Goal: Task Accomplishment & Management: Use online tool/utility

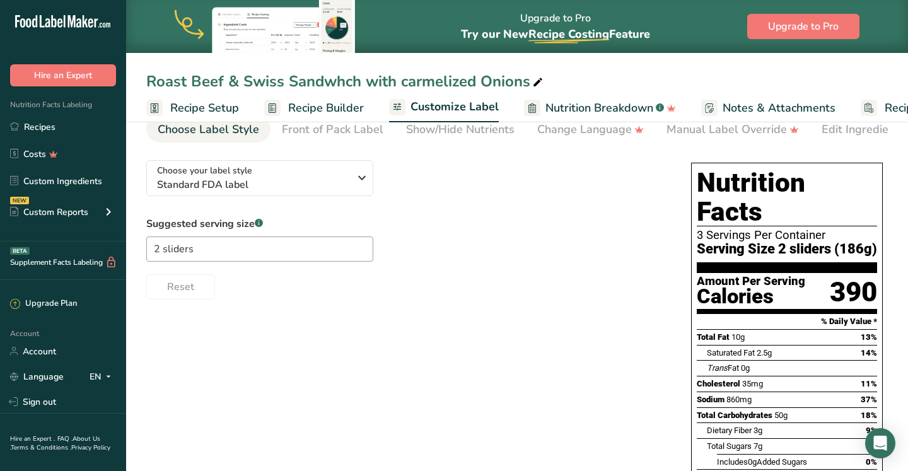
scroll to position [0, 86]
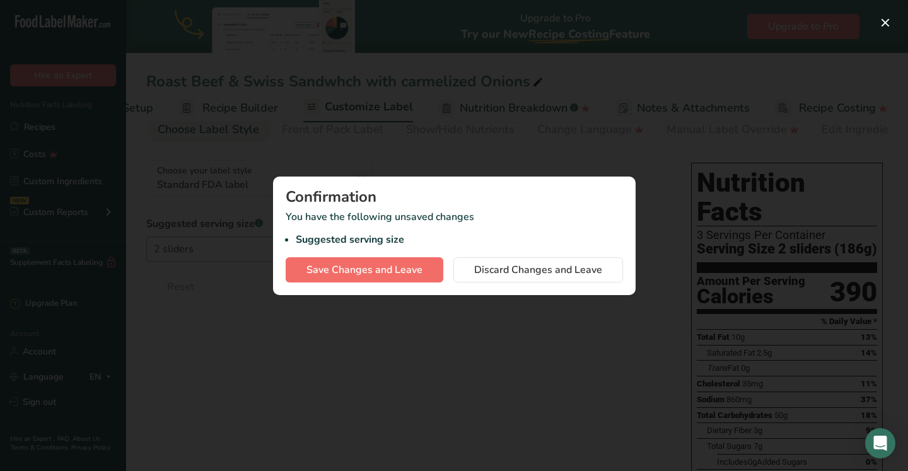
click at [375, 263] on span "Save Changes and Leave" at bounding box center [364, 269] width 116 height 15
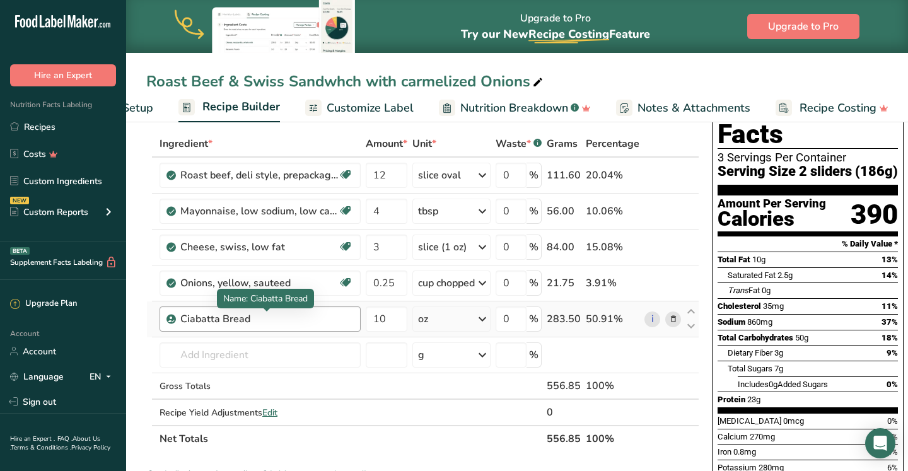
click at [261, 317] on div "Ciabatta Bread" at bounding box center [259, 318] width 158 height 15
click at [673, 320] on icon at bounding box center [673, 319] width 9 height 13
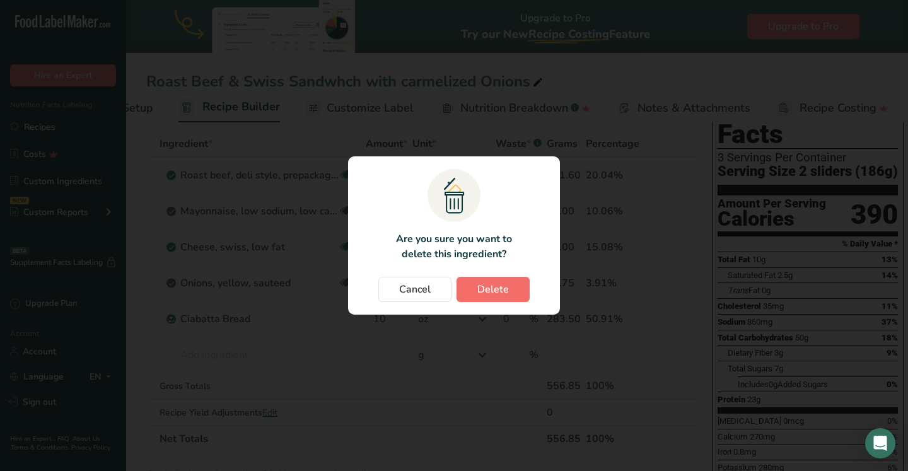
click at [475, 284] on button "Delete" at bounding box center [493, 289] width 73 height 25
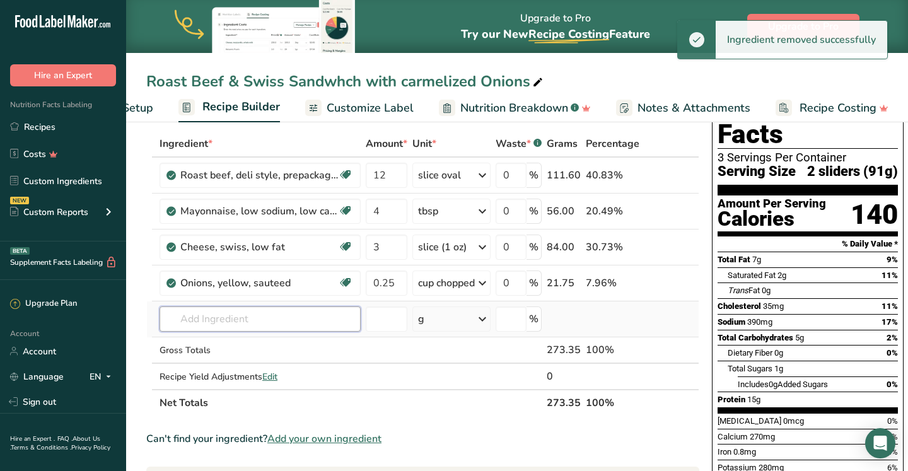
click at [271, 323] on input "text" at bounding box center [260, 318] width 201 height 25
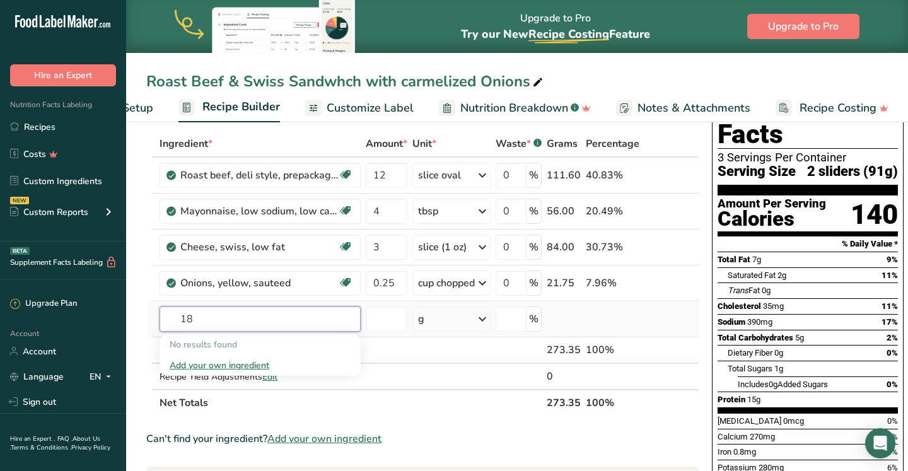
type input "1"
type input "c"
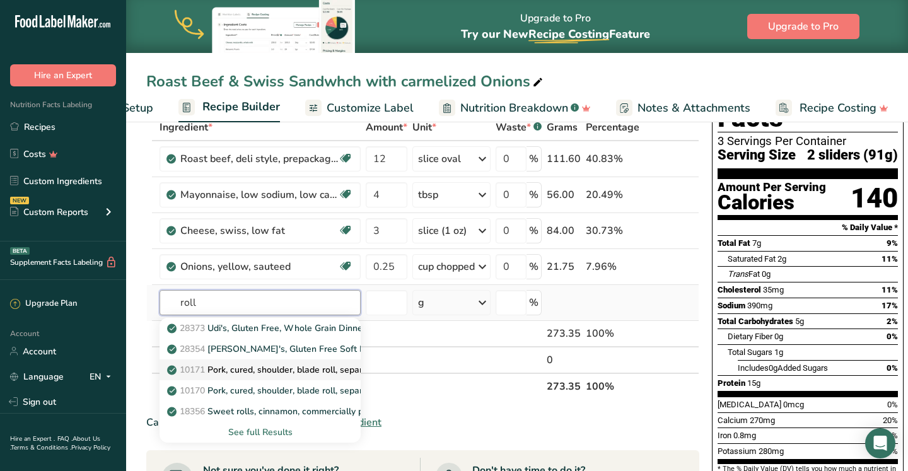
scroll to position [78, 0]
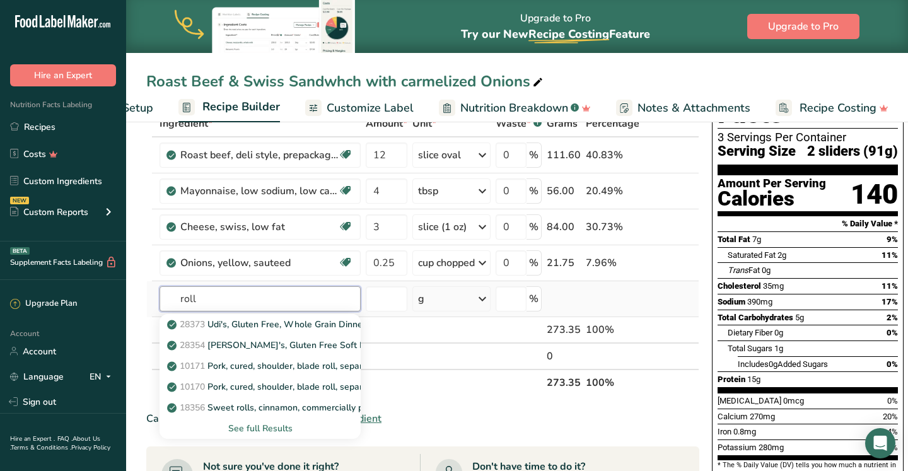
type input "roll"
click at [266, 426] on div "See full Results" at bounding box center [260, 428] width 181 height 13
click at [245, 297] on input "text" at bounding box center [260, 298] width 201 height 25
type input "u"
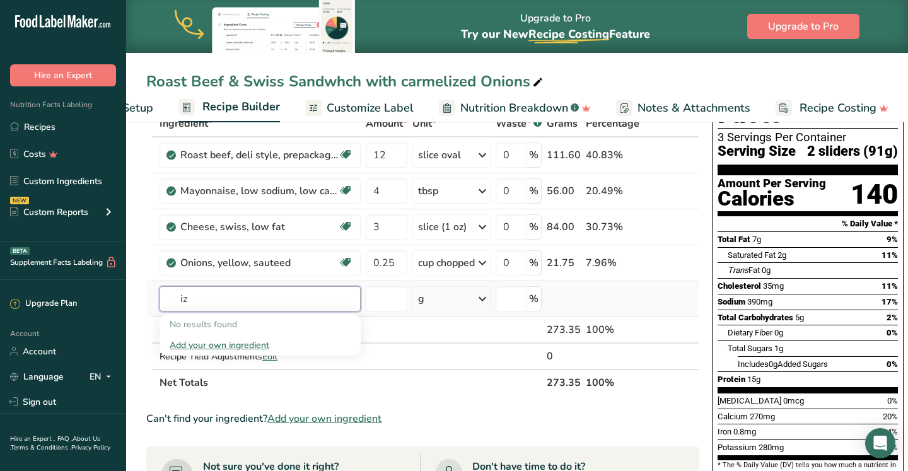
type input "i"
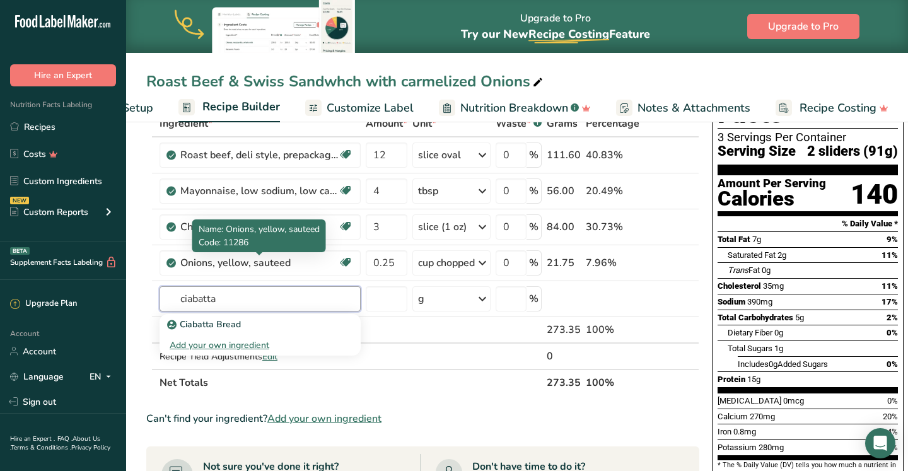
type input "ciabatta"
drag, startPoint x: 271, startPoint y: 250, endPoint x: 230, endPoint y: 323, distance: 84.7
click at [230, 323] on p "Ciabatta Bread" at bounding box center [205, 324] width 71 height 13
type input "Ciabatta Bread"
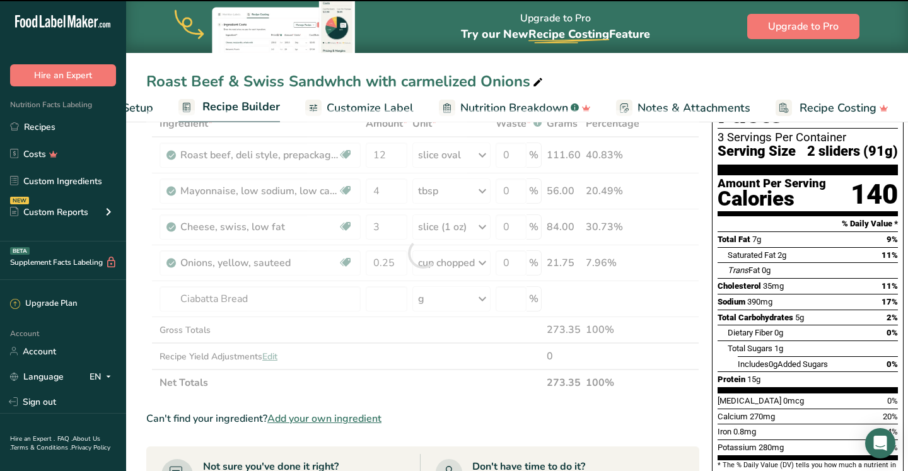
type input "0"
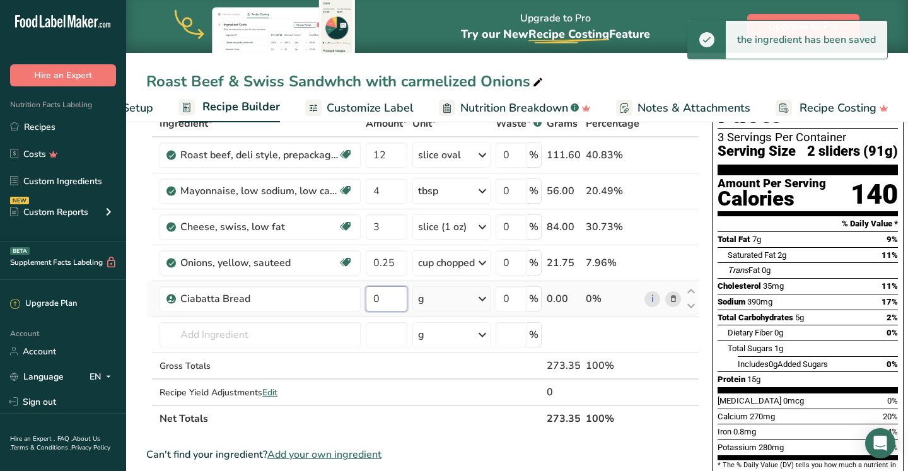
click at [386, 295] on input "0" at bounding box center [387, 298] width 42 height 25
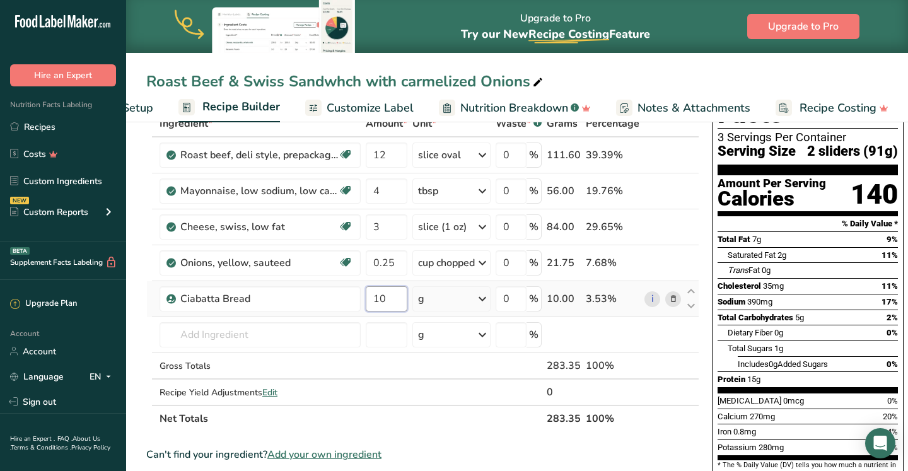
type input "10"
click at [463, 294] on div "Ingredient * Amount * Unit * Waste * .a-a{fill:#347362;}.b-a{fill:#fff;} Grams …" at bounding box center [422, 271] width 553 height 322
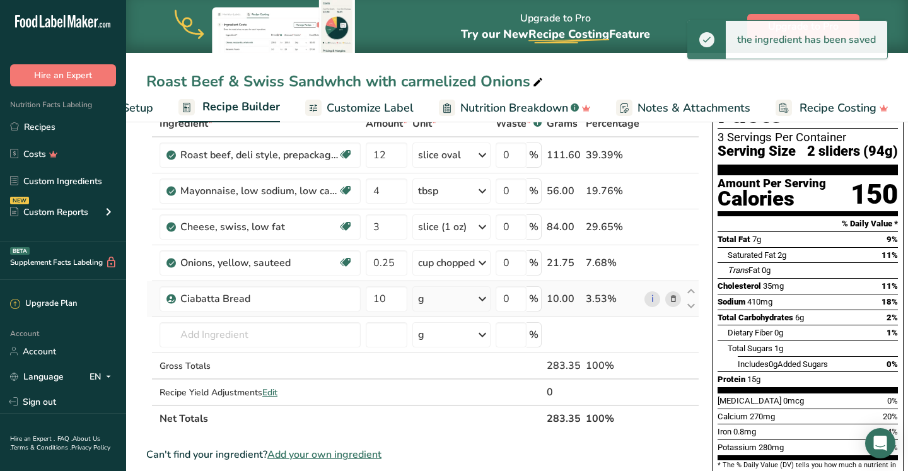
click at [481, 298] on icon at bounding box center [482, 299] width 15 height 23
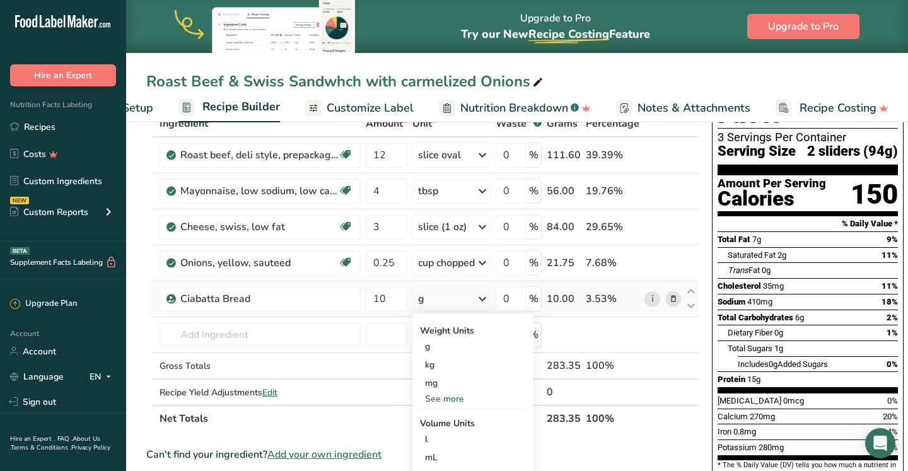
click at [447, 396] on div "See more" at bounding box center [473, 398] width 106 height 13
click at [436, 439] on div "oz" at bounding box center [473, 438] width 106 height 18
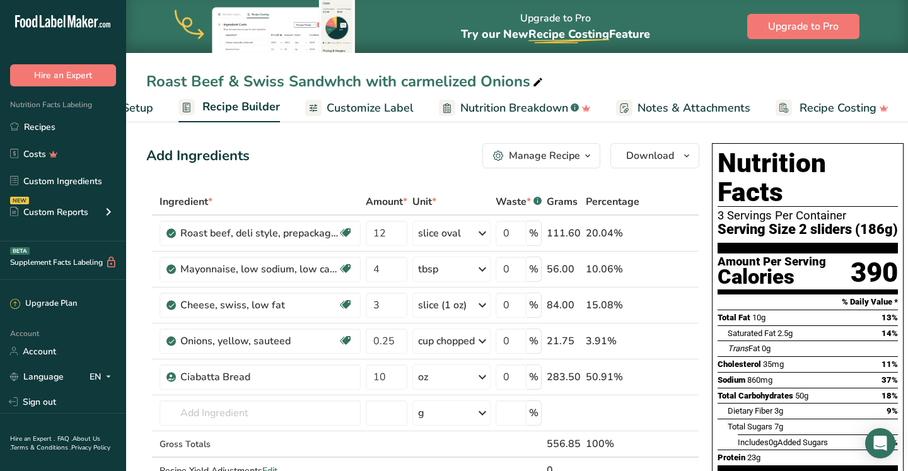
scroll to position [0, 0]
click at [548, 156] on div "Manage Recipe" at bounding box center [544, 155] width 71 height 15
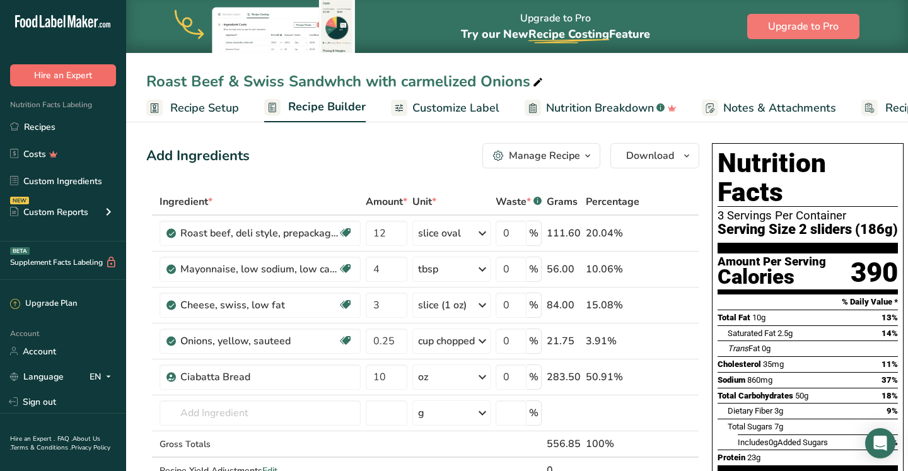
click at [84, 76] on button "Hire an Expert" at bounding box center [63, 75] width 106 height 22
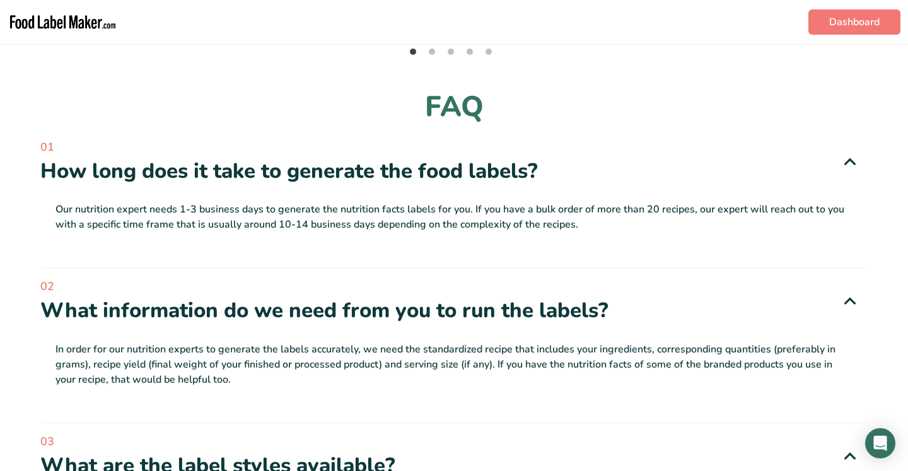
scroll to position [2604, 0]
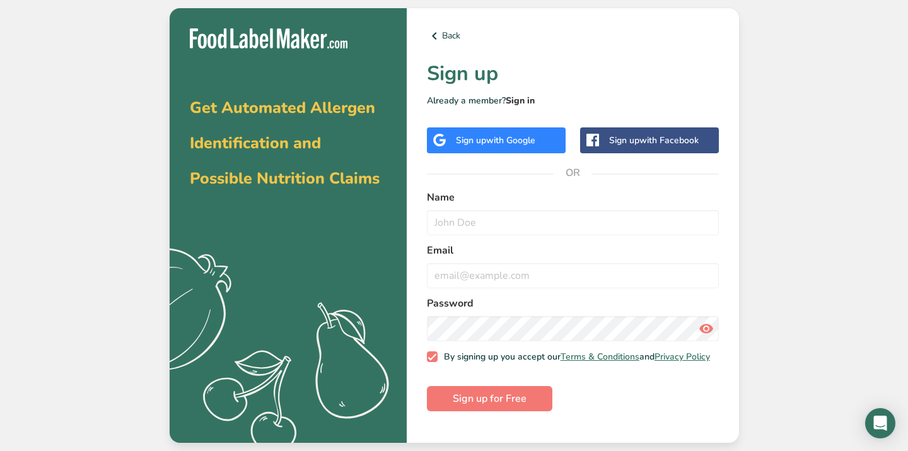
click at [524, 100] on link "Sign in" at bounding box center [520, 101] width 29 height 12
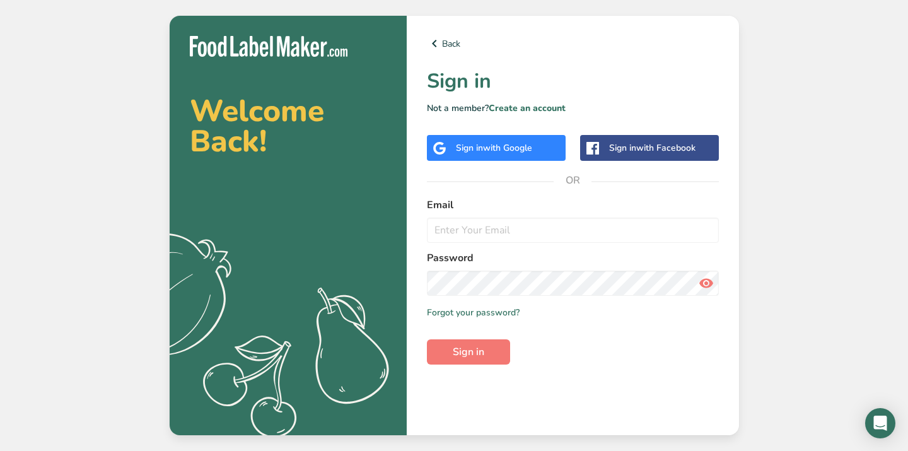
click at [477, 151] on div "Sign in with Google" at bounding box center [494, 147] width 76 height 13
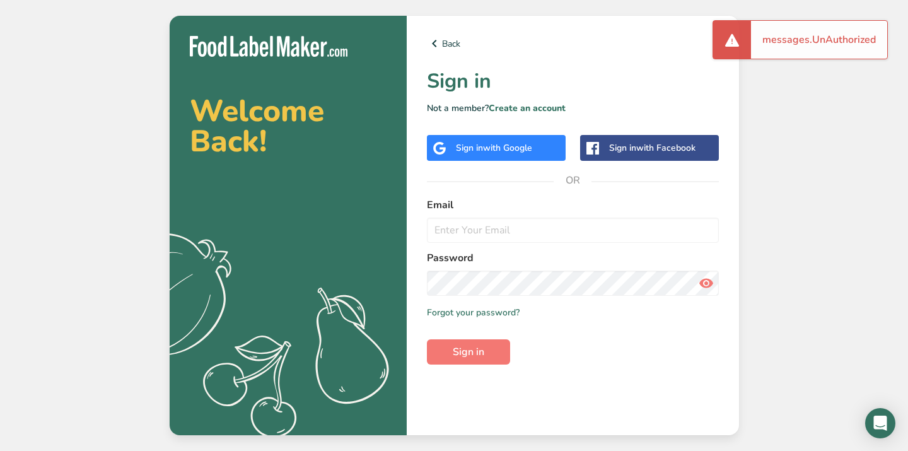
click at [476, 148] on div "Sign in with Google" at bounding box center [494, 147] width 76 height 13
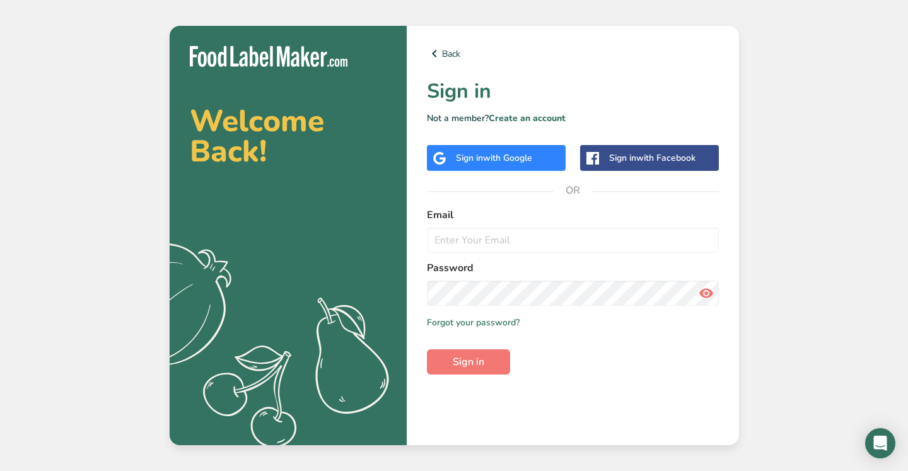
click at [494, 161] on span "with Google" at bounding box center [507, 158] width 49 height 12
click at [446, 51] on link "Back" at bounding box center [573, 53] width 292 height 15
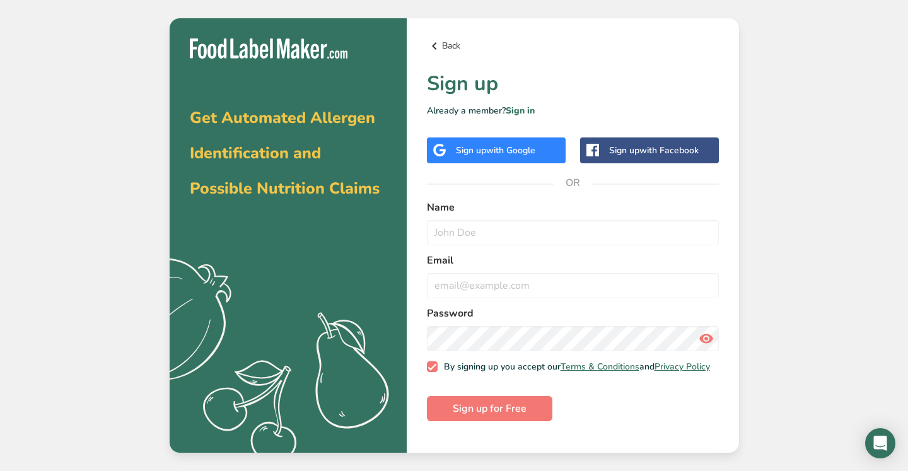
click at [436, 45] on icon at bounding box center [434, 46] width 15 height 23
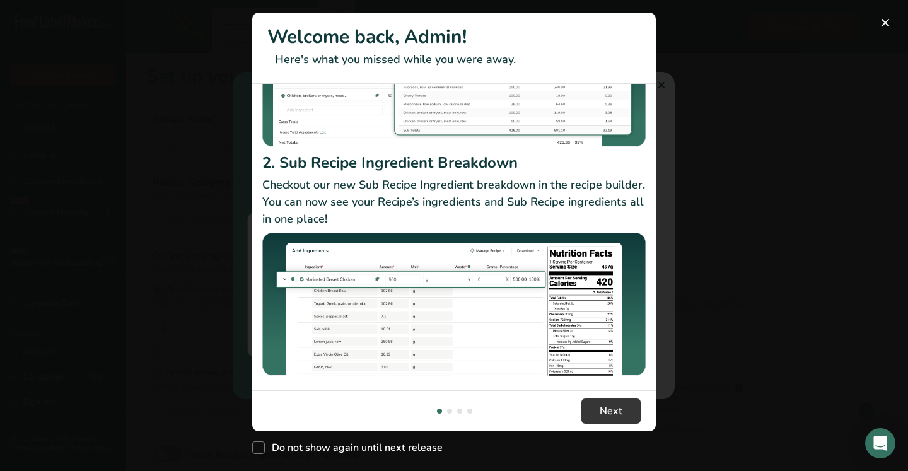
scroll to position [189, 0]
click at [606, 395] on footer "Next" at bounding box center [454, 410] width 404 height 41
click at [609, 412] on span "Next" at bounding box center [611, 411] width 23 height 15
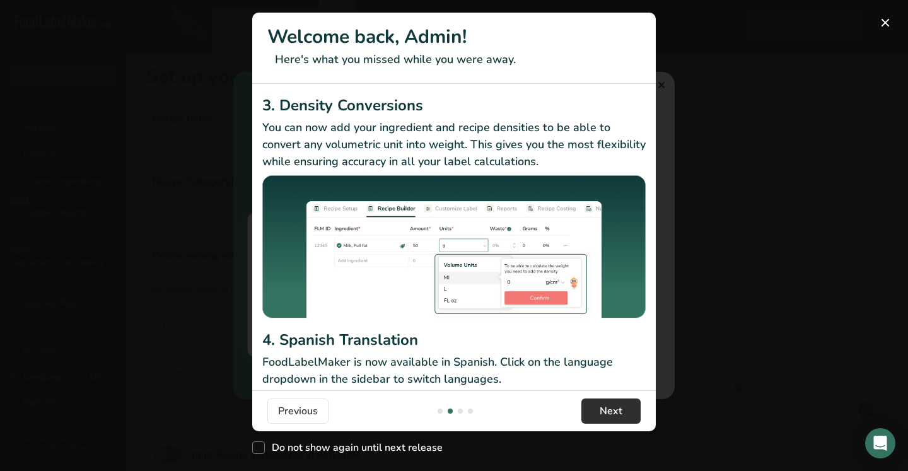
click at [609, 412] on span "Next" at bounding box center [611, 411] width 23 height 15
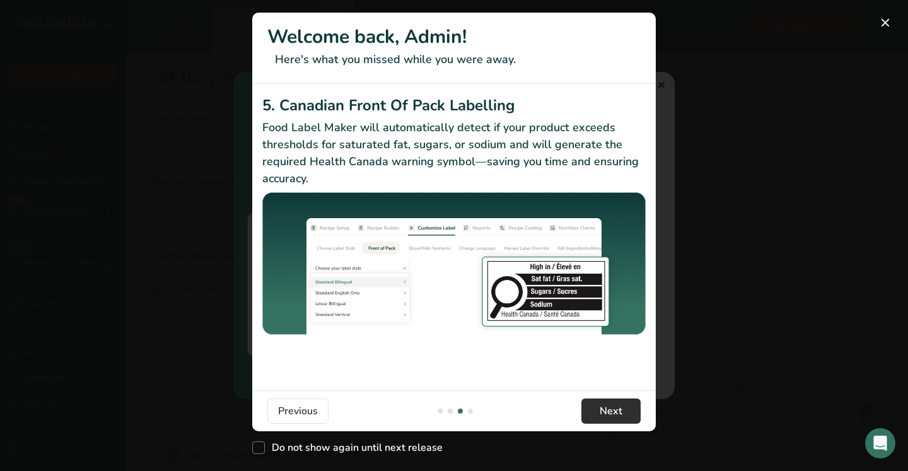
click at [609, 411] on span "Next" at bounding box center [611, 411] width 23 height 15
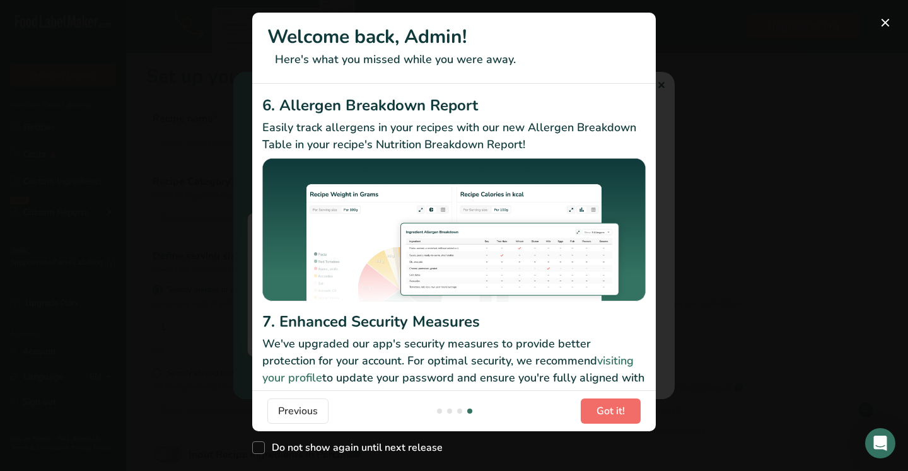
click at [610, 409] on span "Got it!" at bounding box center [611, 411] width 28 height 15
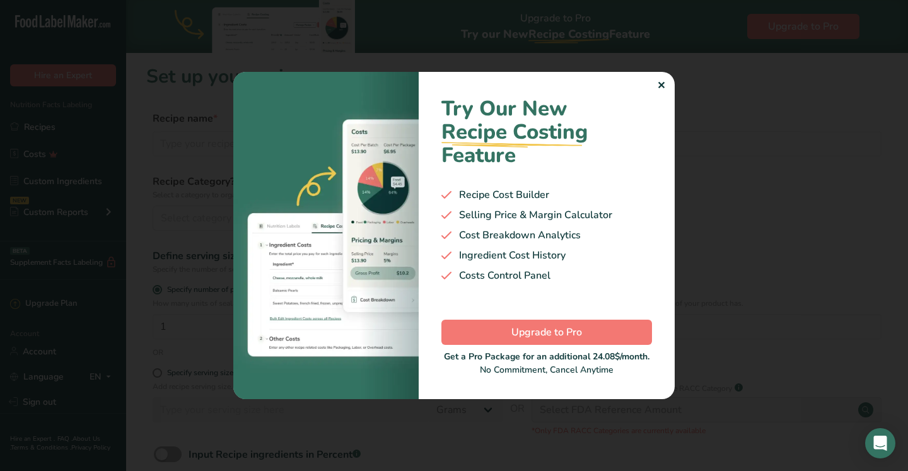
click at [663, 83] on div "✕" at bounding box center [661, 85] width 8 height 15
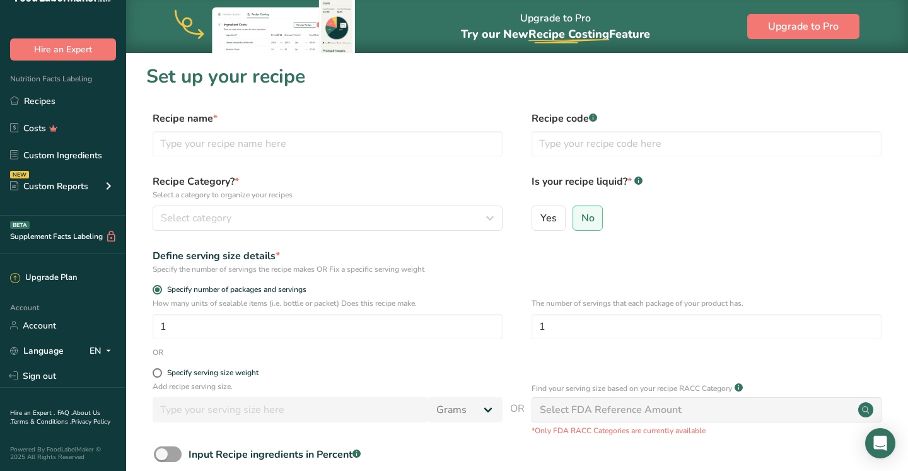
scroll to position [25, 0]
click at [41, 330] on link "Account" at bounding box center [63, 326] width 126 height 22
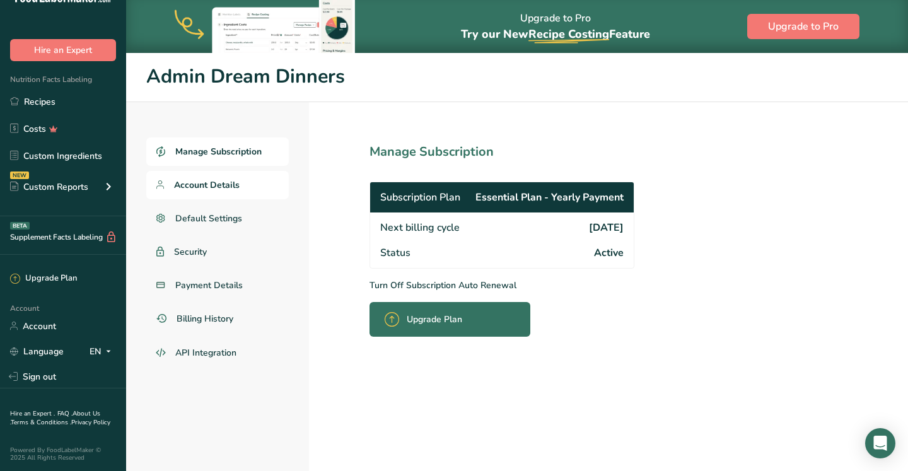
click at [203, 177] on link "Account Details" at bounding box center [217, 185] width 143 height 28
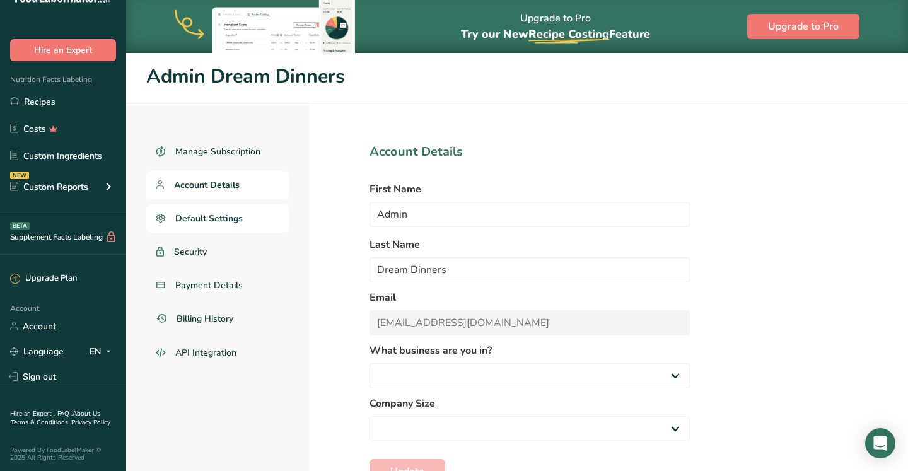
select select
select select "8"
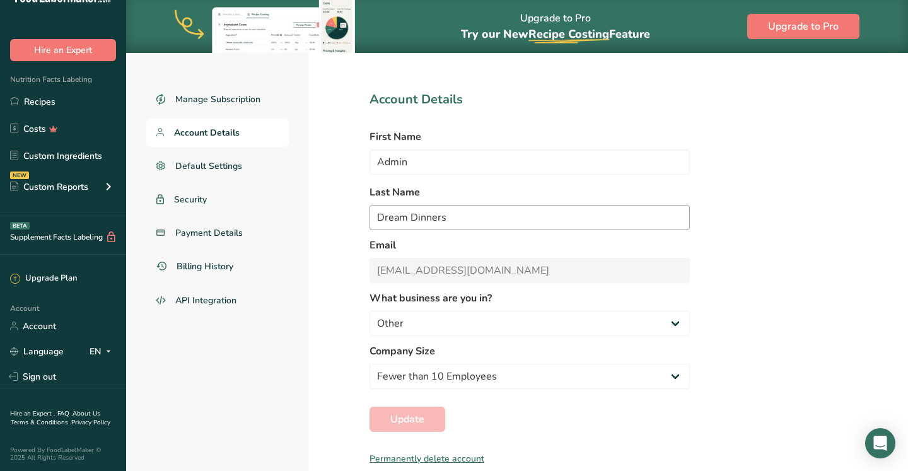
scroll to position [52, 0]
click at [199, 163] on span "Default Settings" at bounding box center [208, 166] width 67 height 13
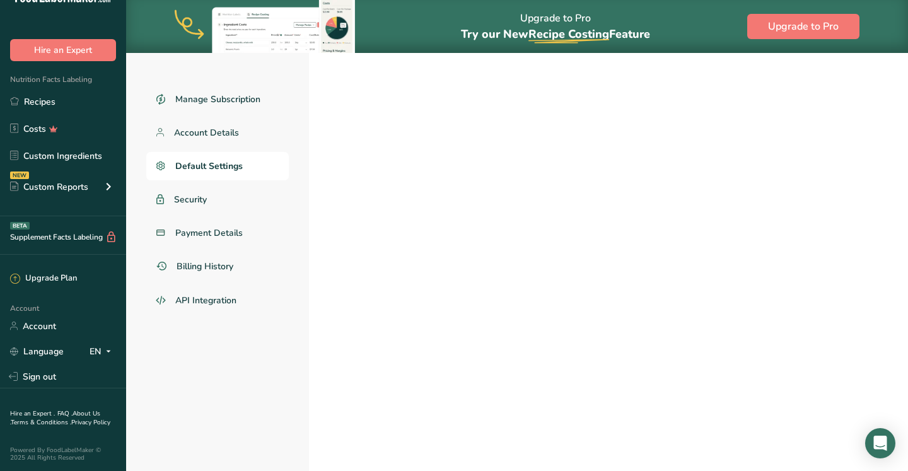
select select
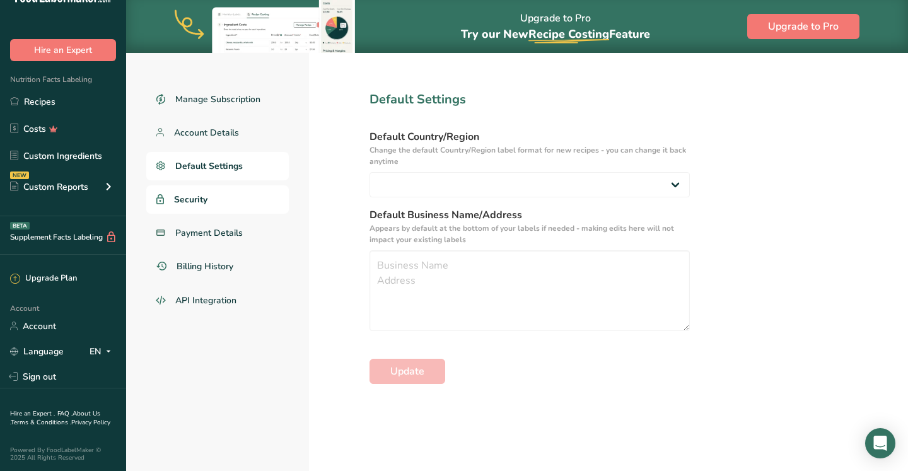
click at [192, 201] on span "Security" at bounding box center [190, 199] width 33 height 13
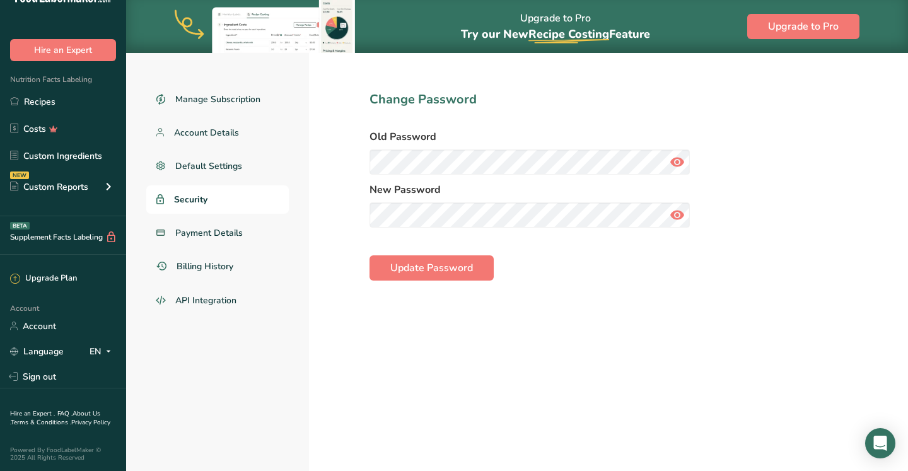
click at [677, 163] on icon at bounding box center [677, 162] width 15 height 23
click at [680, 212] on icon at bounding box center [677, 215] width 15 height 23
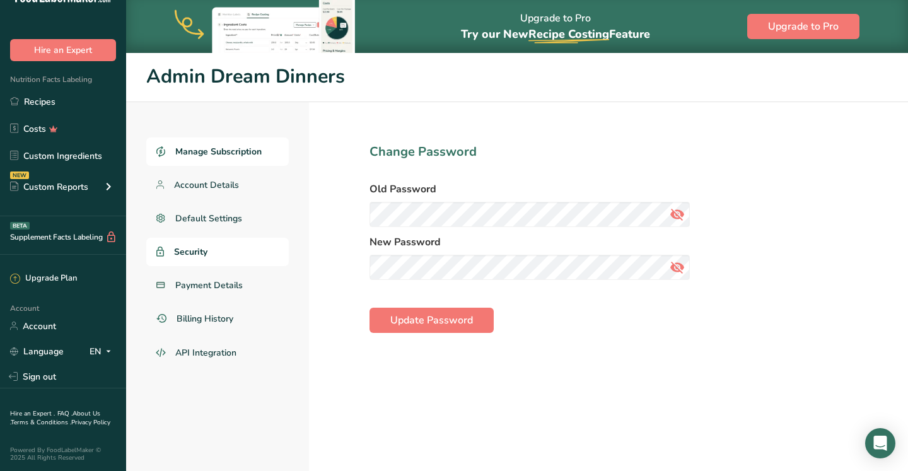
click at [222, 152] on span "Manage Subscription" at bounding box center [218, 151] width 86 height 13
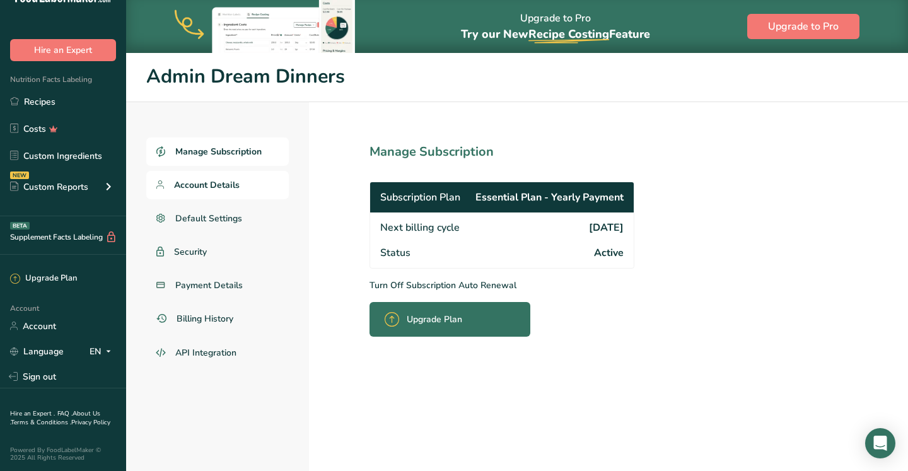
click at [230, 190] on span "Account Details" at bounding box center [207, 184] width 66 height 13
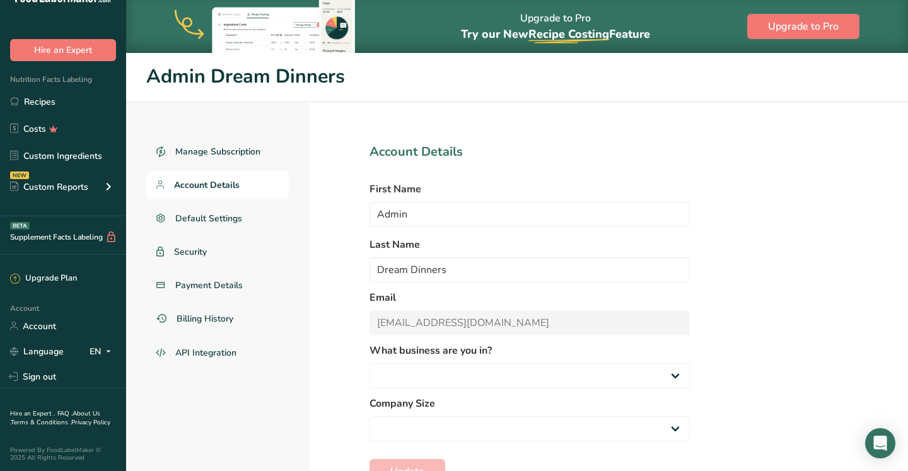
select select "8"
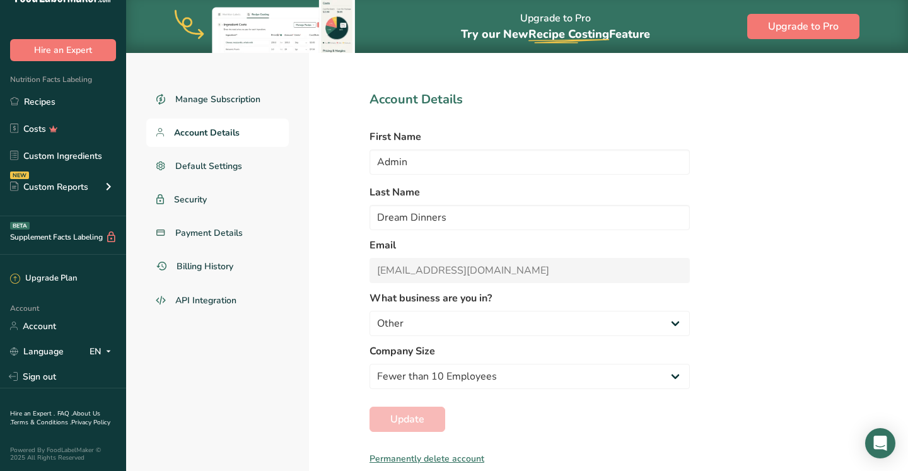
scroll to position [52, 0]
click at [35, 376] on link "Sign out" at bounding box center [63, 377] width 126 height 22
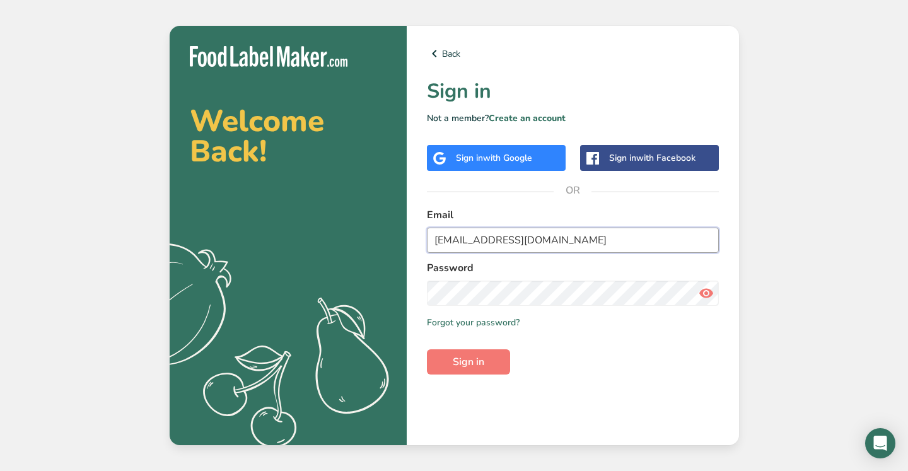
type input "arvadaco@arvadadreamdinners.com"
click at [468, 362] on button "Sign in" at bounding box center [468, 361] width 83 height 25
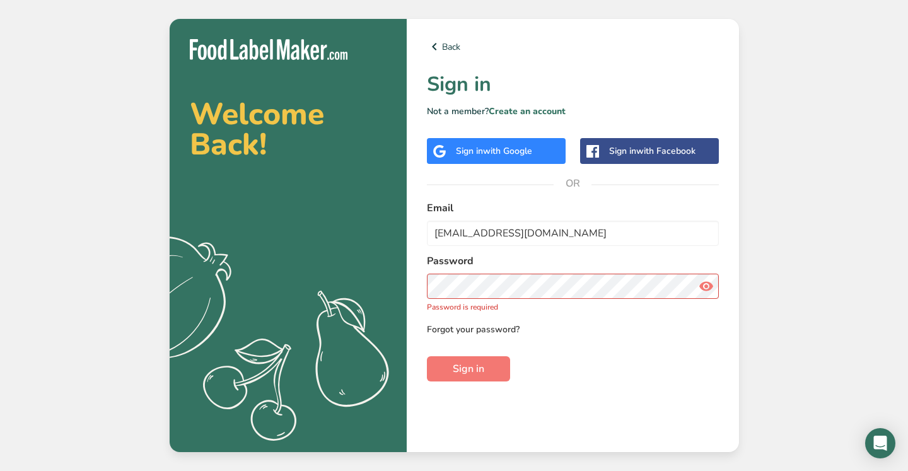
click at [456, 332] on link "Forgot your password?" at bounding box center [473, 329] width 93 height 13
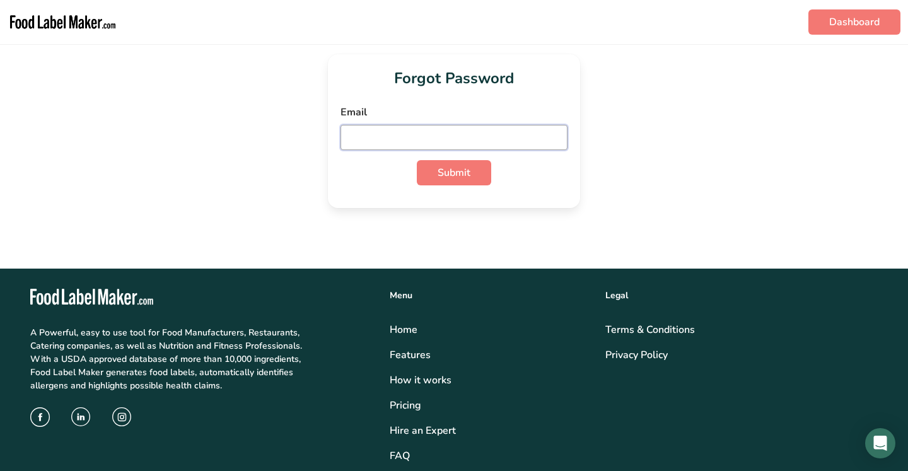
click at [440, 137] on input "email" at bounding box center [454, 137] width 227 height 25
type input "arvadaco@arvadadreamdinners.com"
click at [454, 173] on button "Submit" at bounding box center [454, 172] width 74 height 25
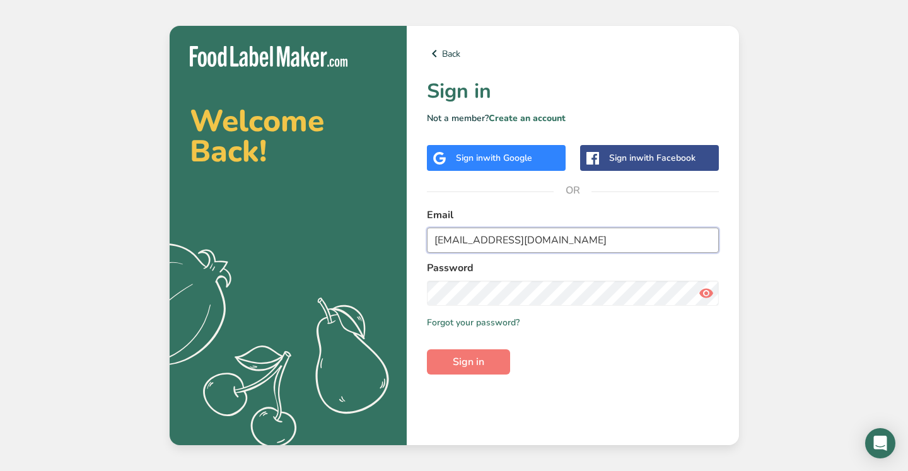
type input "arvadaco@arvadadreamdinners.com"
click at [468, 362] on button "Sign in" at bounding box center [468, 361] width 83 height 25
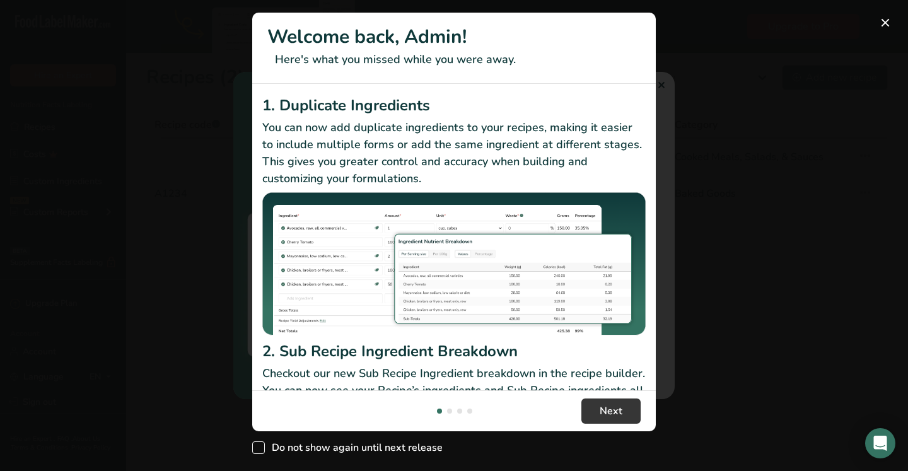
click at [258, 443] on span "New Features" at bounding box center [258, 447] width 13 height 13
click at [258, 444] on input "Do not show again until next release" at bounding box center [256, 448] width 8 height 8
checkbox input "true"
click at [886, 22] on button "New Features" at bounding box center [885, 23] width 20 height 20
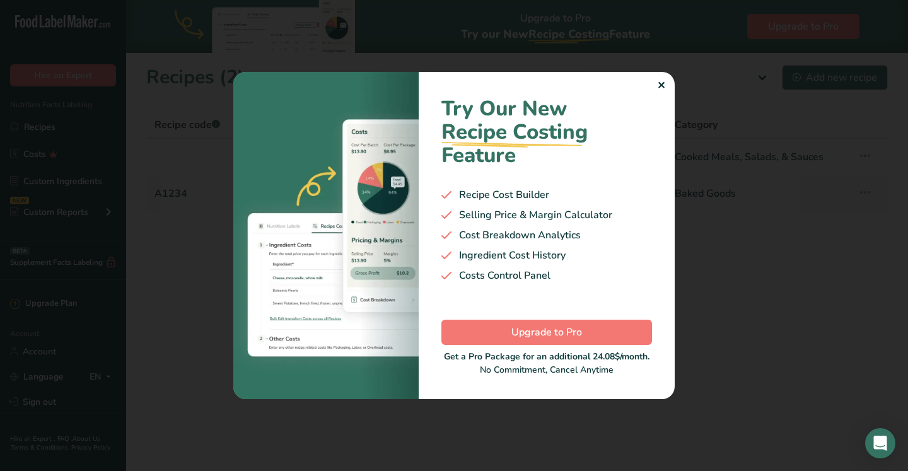
click at [665, 84] on div "✕" at bounding box center [661, 85] width 8 height 15
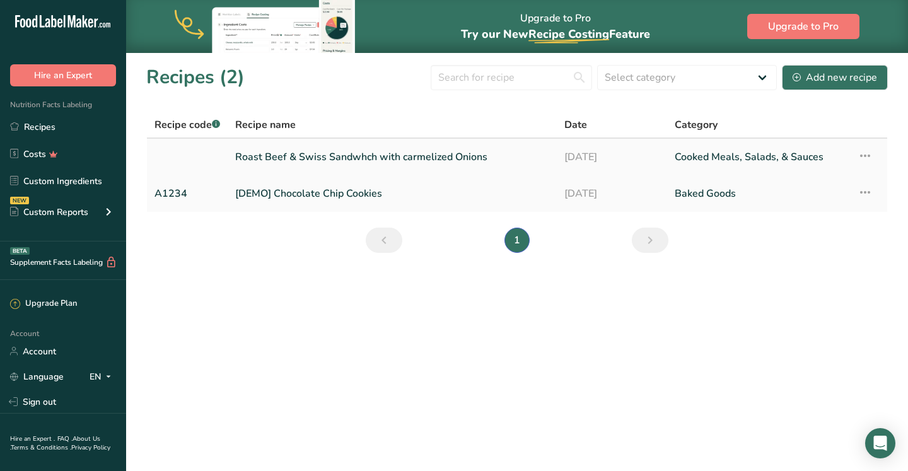
click at [285, 156] on link "Roast Beef & Swiss Sandwhch with carmelized Onions" at bounding box center [392, 157] width 314 height 26
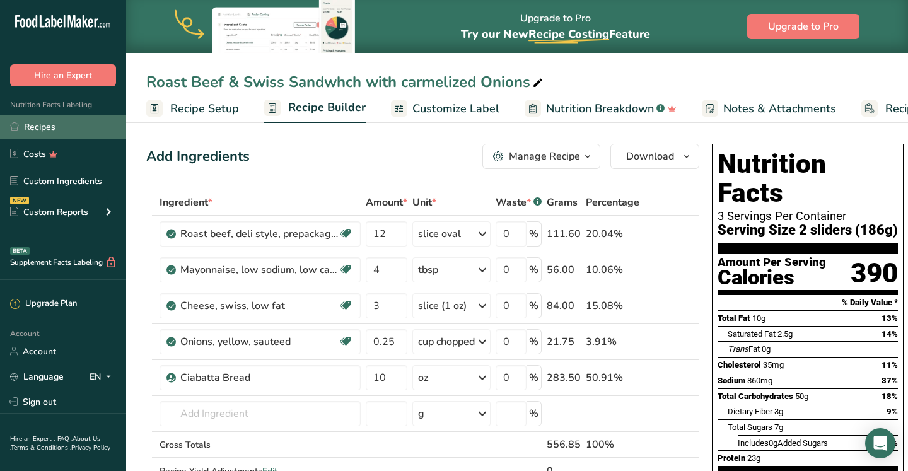
click at [38, 124] on link "Recipes" at bounding box center [63, 127] width 126 height 24
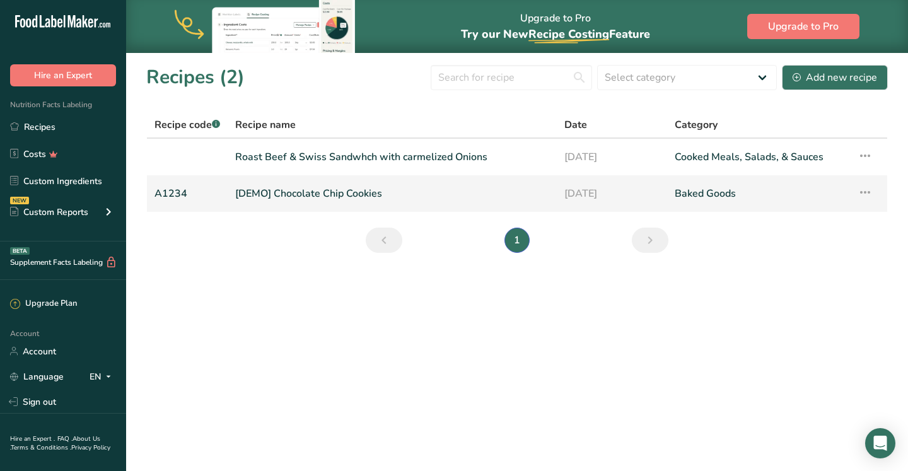
drag, startPoint x: 355, startPoint y: 276, endPoint x: 397, endPoint y: 192, distance: 93.1
click at [397, 192] on main "Upgrade to Pro Try our New Recipe Costing .a-29{fill:none;stroke-linecap:round;…" at bounding box center [454, 235] width 908 height 471
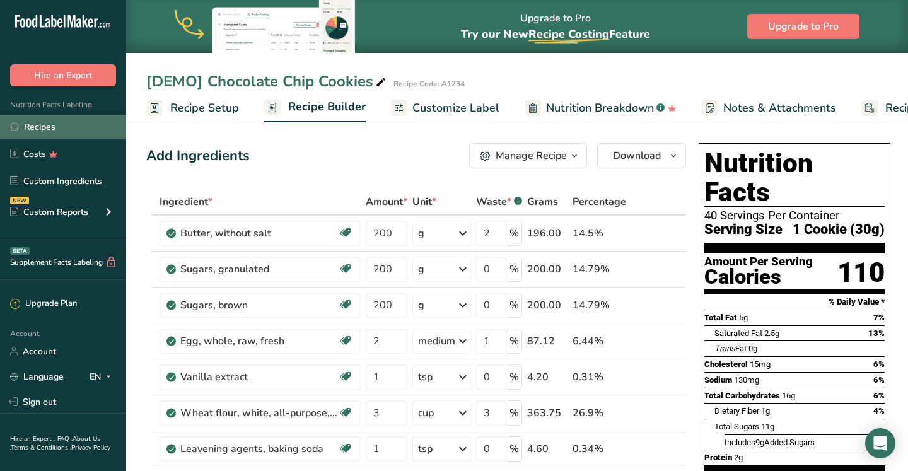
click at [26, 129] on link "Recipes" at bounding box center [63, 127] width 126 height 24
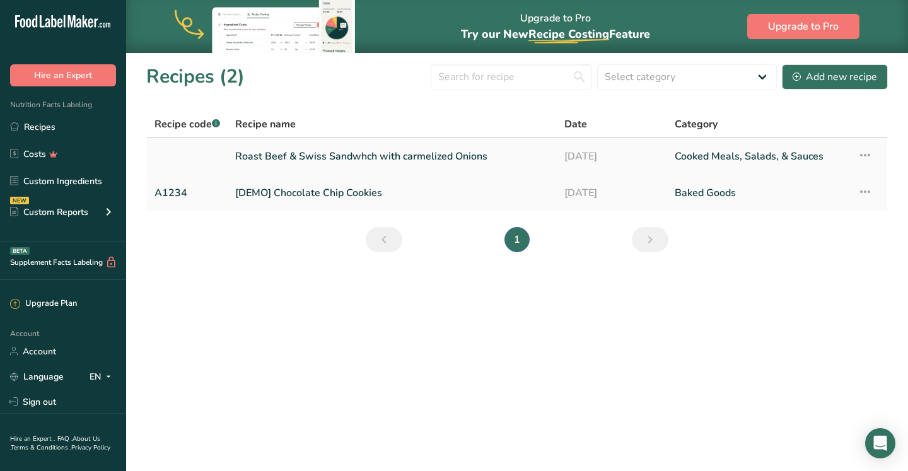
click at [306, 155] on link "Roast Beef & Swiss Sandwhch with carmelized Onions" at bounding box center [392, 156] width 314 height 26
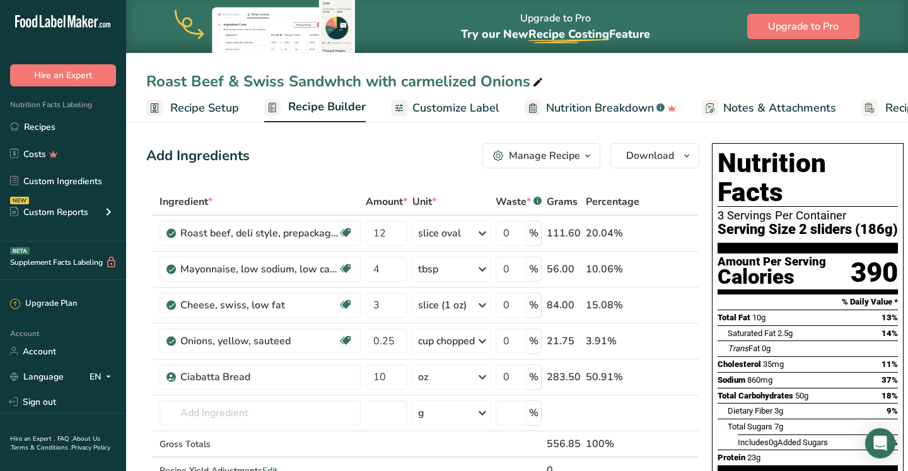
click at [195, 106] on span "Recipe Setup" at bounding box center [204, 108] width 69 height 17
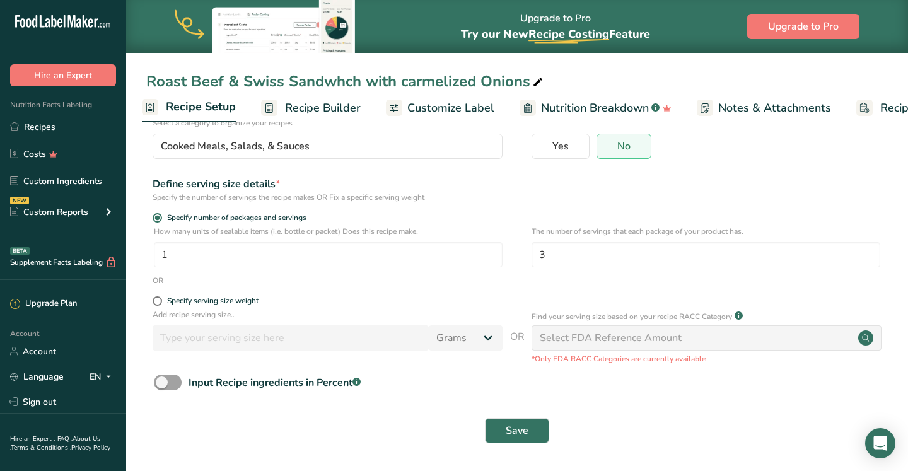
scroll to position [103, 0]
click at [865, 339] on circle at bounding box center [865, 338] width 15 height 15
click at [660, 339] on div "Select FDA Reference Amount" at bounding box center [611, 338] width 142 height 15
click at [344, 105] on span "Recipe Builder" at bounding box center [323, 108] width 76 height 17
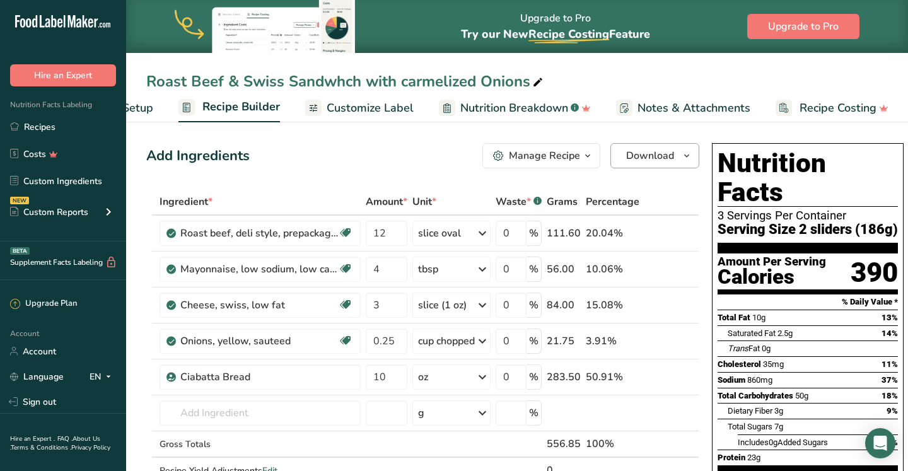
click at [667, 158] on span "Download" at bounding box center [650, 155] width 48 height 15
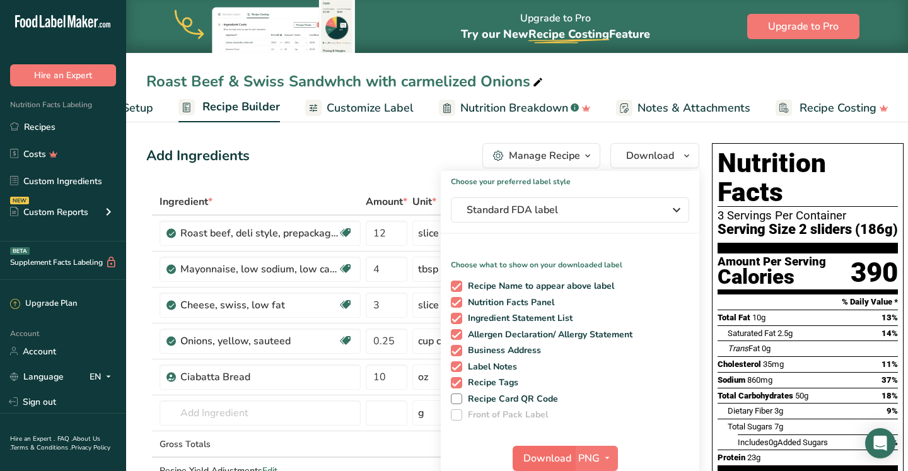
click at [540, 454] on span "Download" at bounding box center [547, 458] width 48 height 15
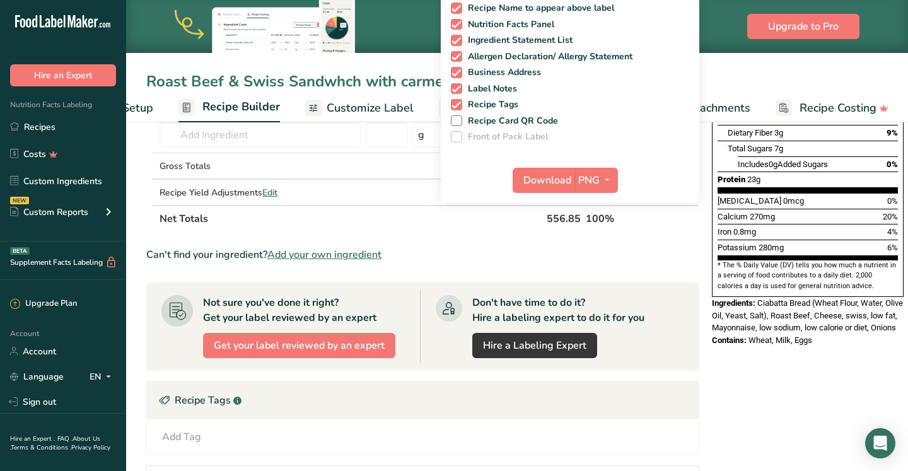
scroll to position [265, 0]
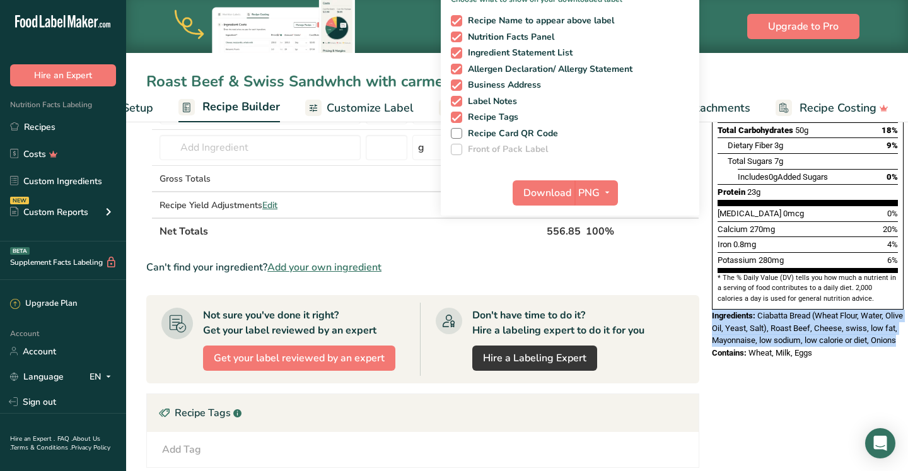
drag, startPoint x: 713, startPoint y: 278, endPoint x: 762, endPoint y: 315, distance: 61.7
click at [762, 315] on div "Ingredients: Ciabatta Bread (Wheat Flour, Water, Olive Oil, Yeast, Salt), Roast…" at bounding box center [808, 328] width 192 height 37
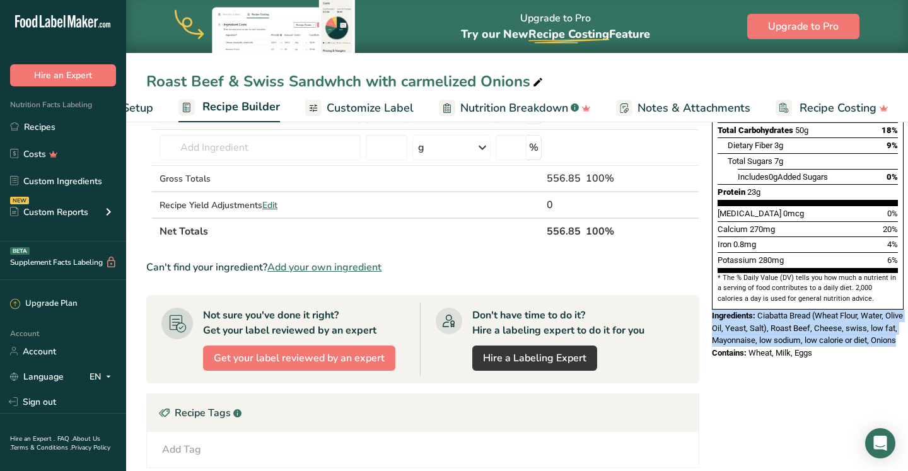
copy div "Ingredients: Ciabatta Bread (Wheat Flour, Water, Olive Oil, Yeast, Salt), Roast…"
